Goal: Obtain resource: Download file/media

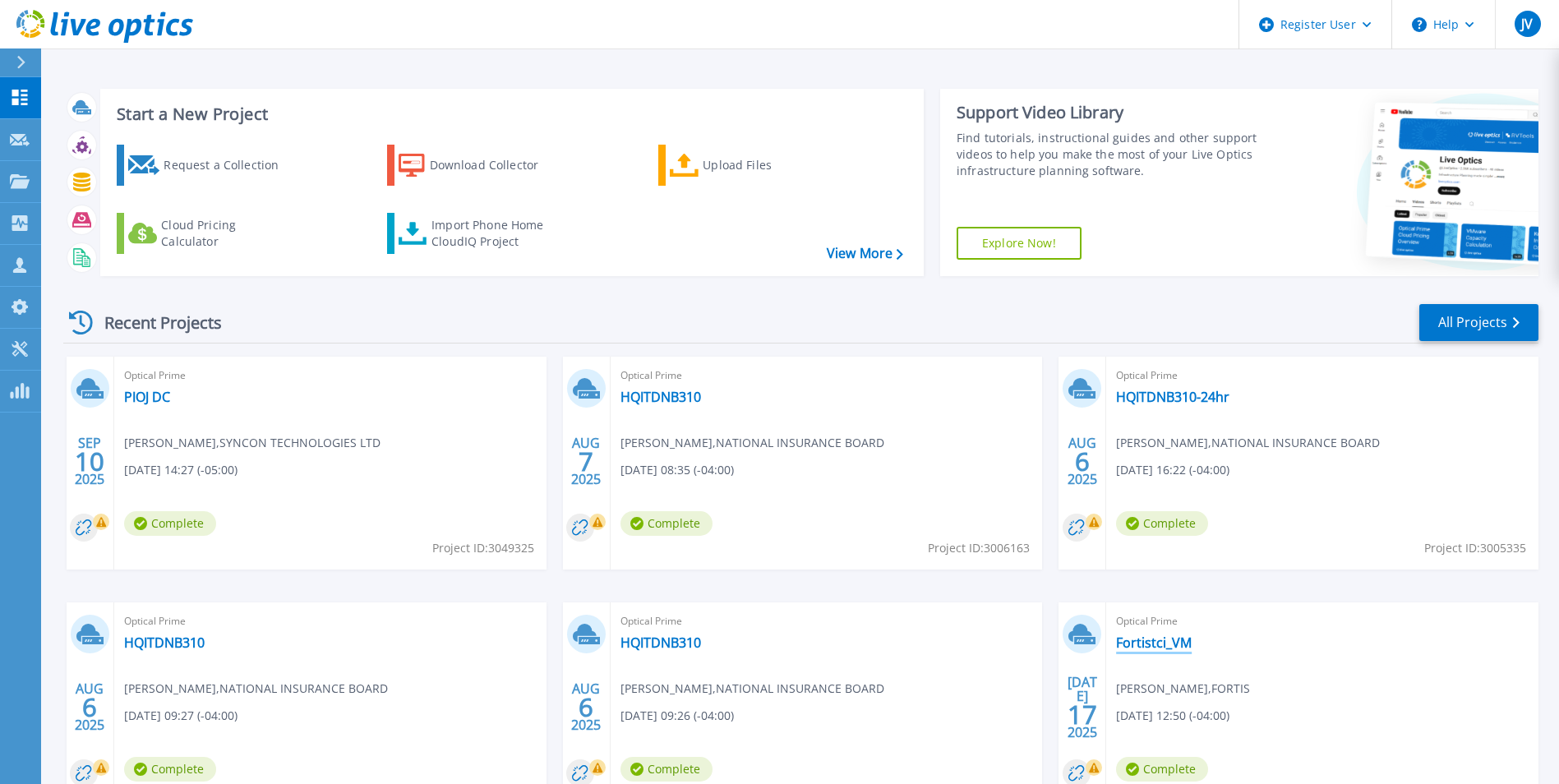
click at [1167, 638] on link "Fortistci_VM" at bounding box center [1154, 642] width 75 height 16
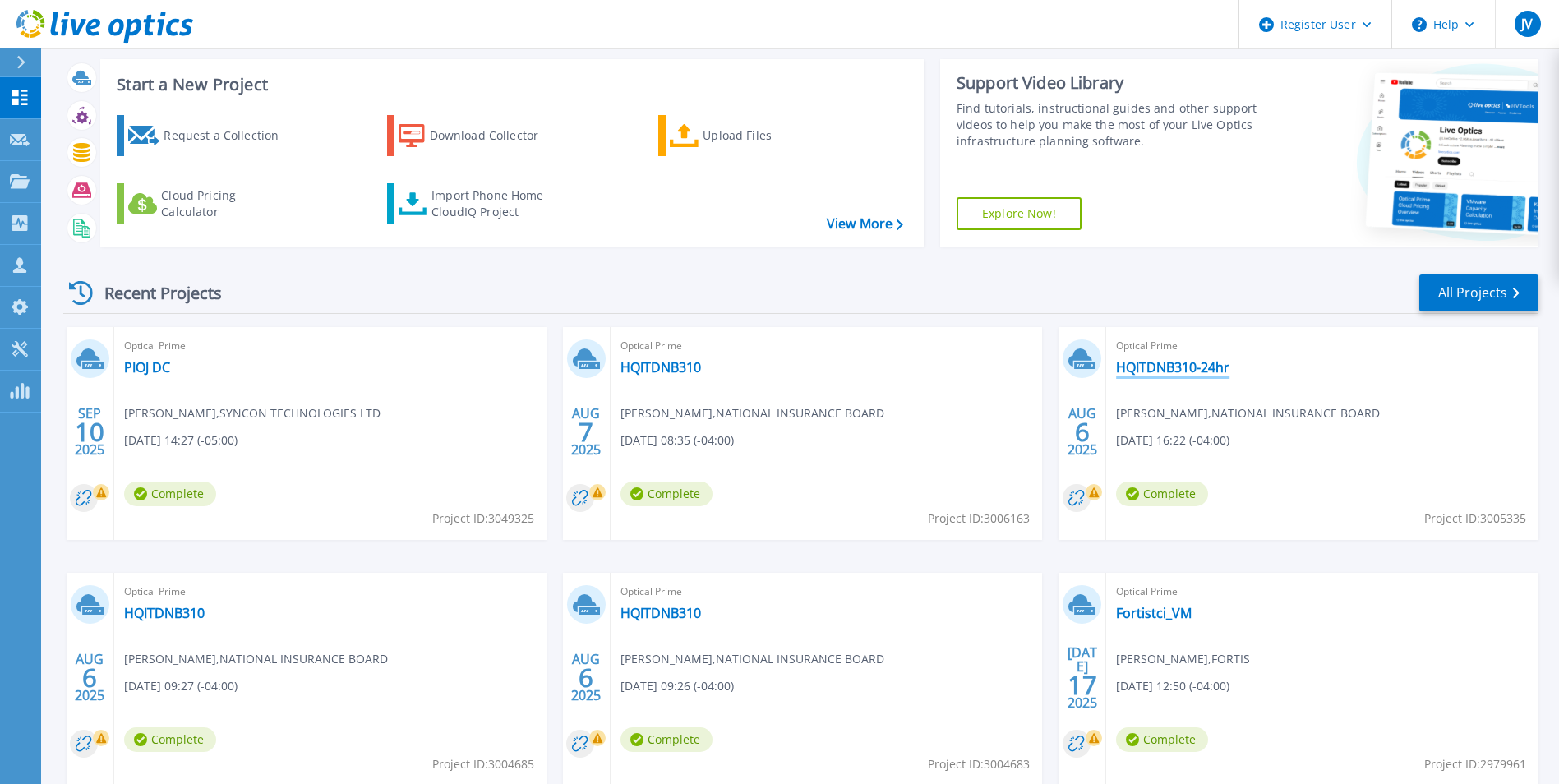
scroll to position [82, 0]
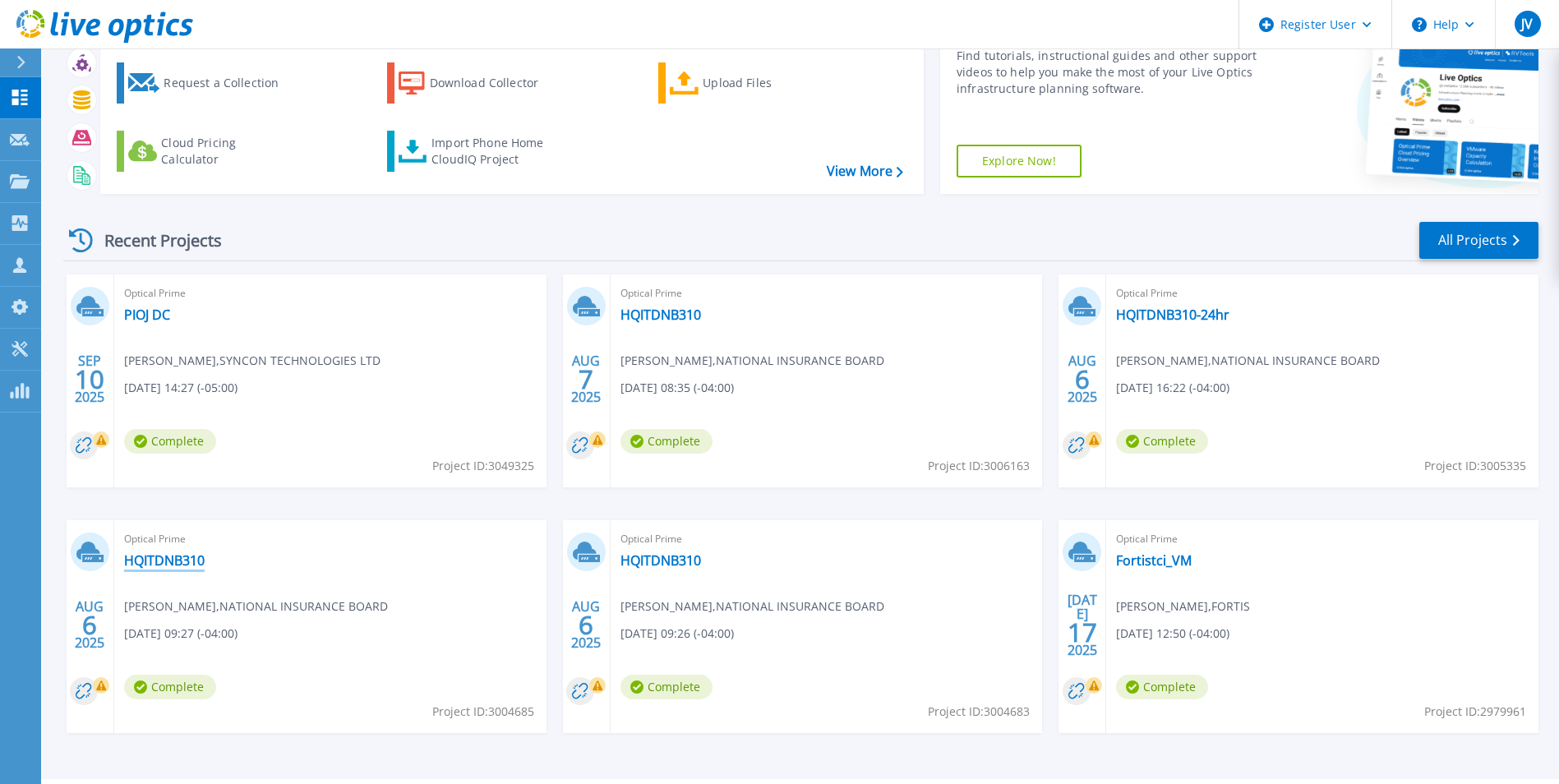
click at [149, 561] on link "HQITDNB310" at bounding box center [164, 559] width 81 height 16
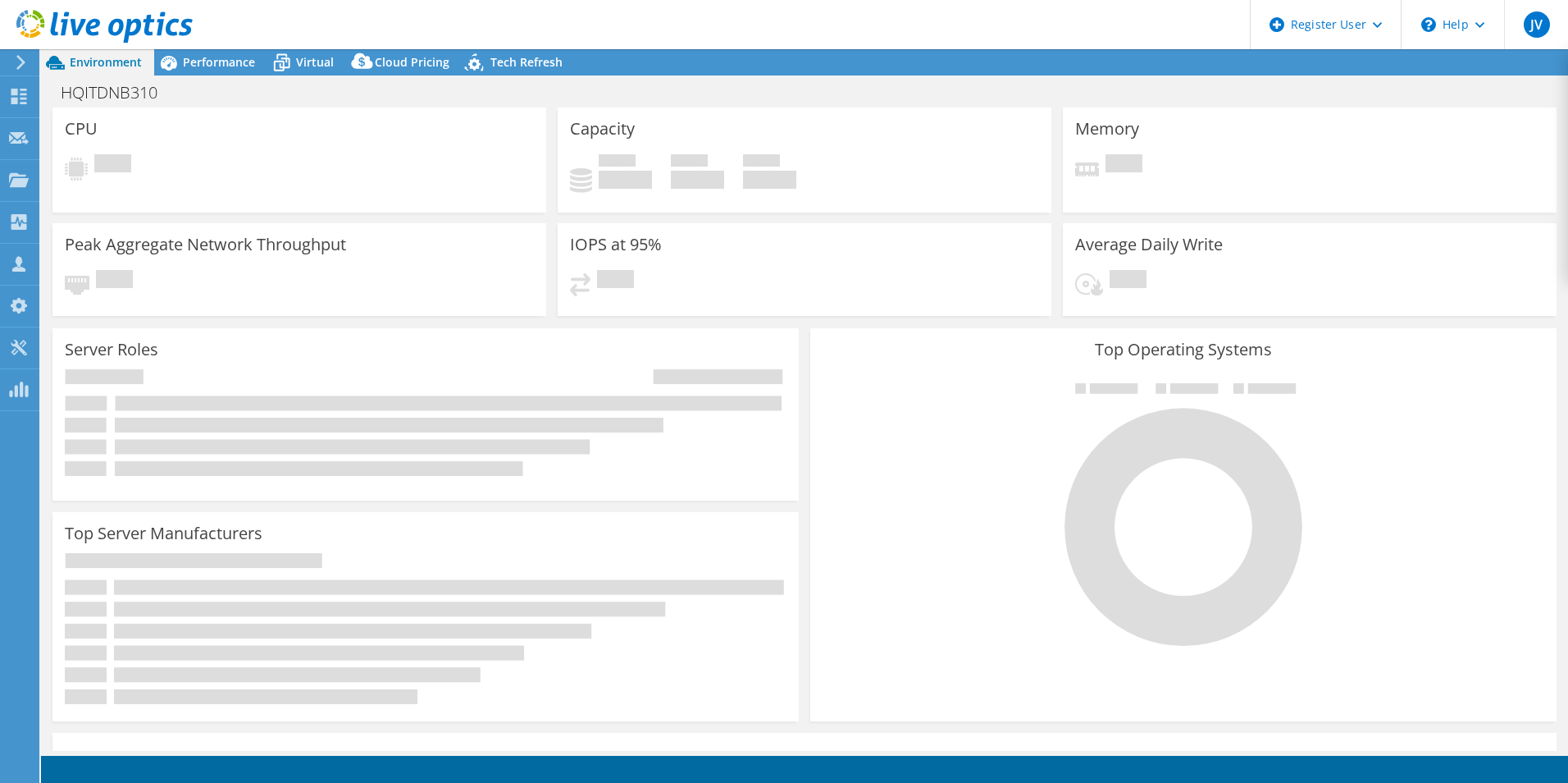
select select "USEast"
select select "USD"
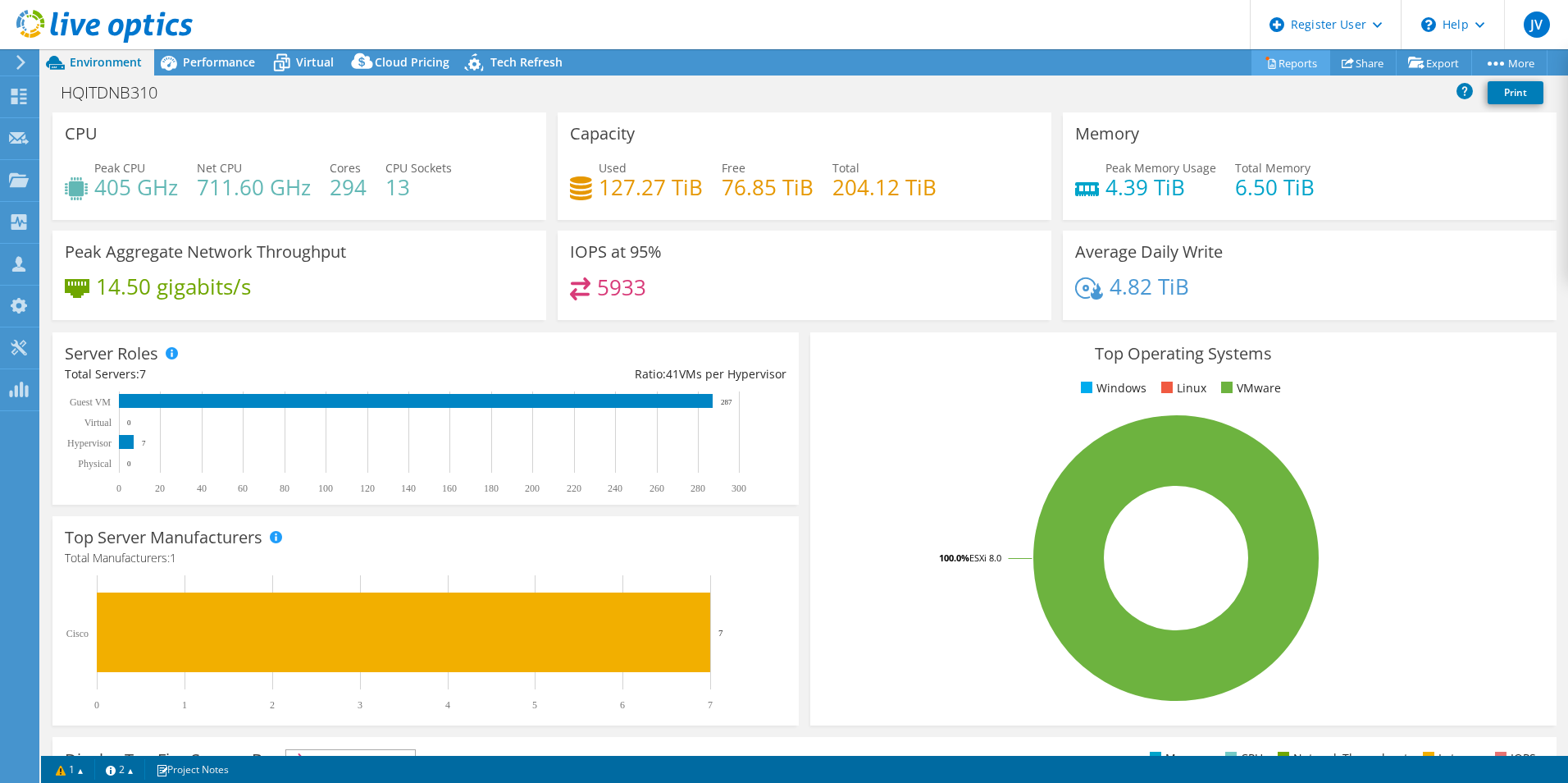
click at [1280, 65] on link "Reports" at bounding box center [1291, 63] width 79 height 26
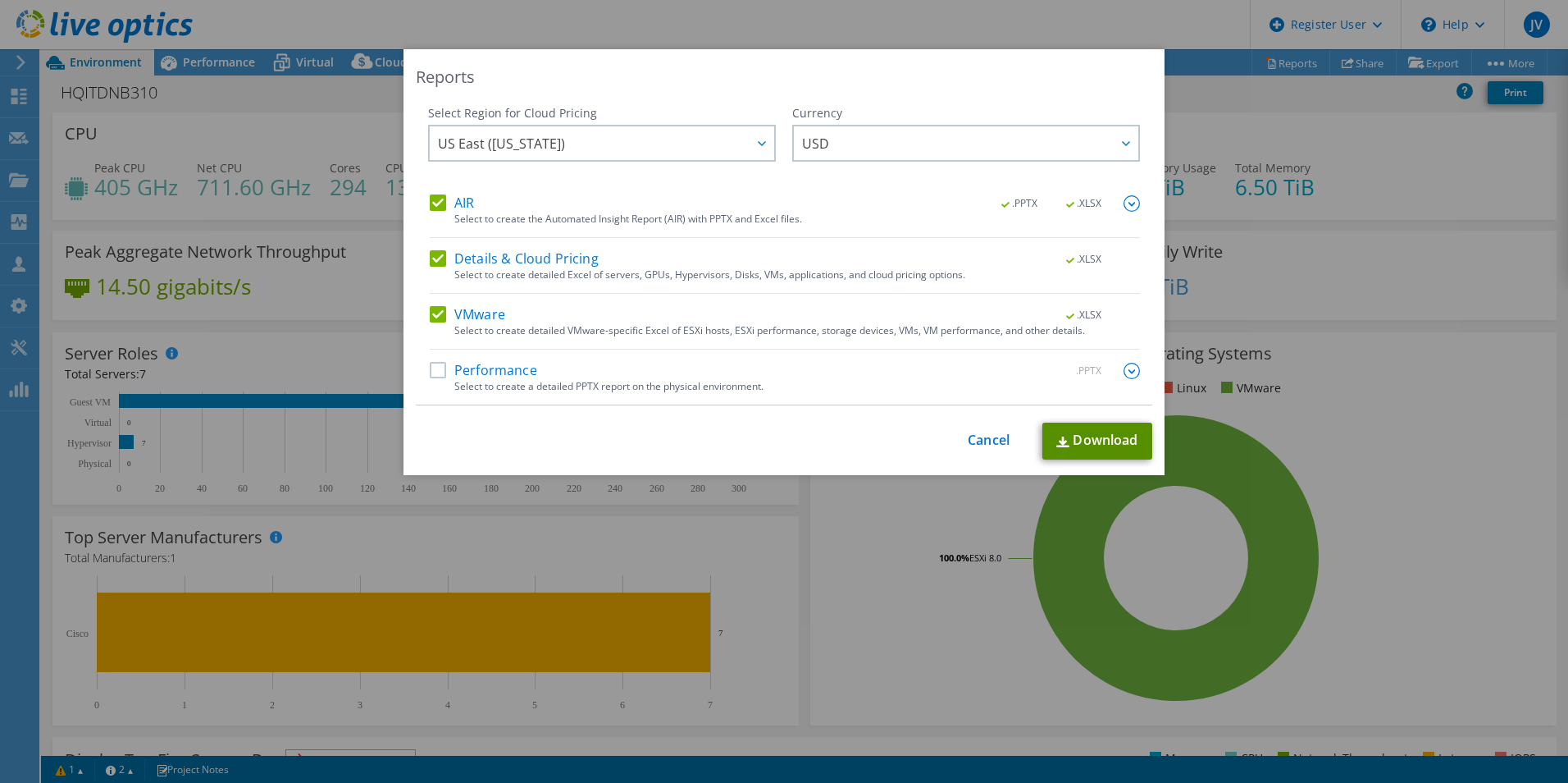
click at [1101, 432] on link "Download" at bounding box center [1098, 441] width 110 height 37
